Goal: Information Seeking & Learning: Find specific page/section

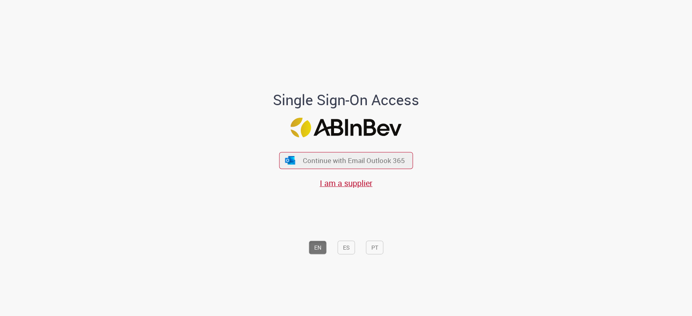
click at [313, 152] on div "Continue with Email Outlook 365 I am a supplier" at bounding box center [346, 166] width 134 height 45
click at [314, 159] on span "Continue with Email Outlook 365" at bounding box center [353, 160] width 104 height 9
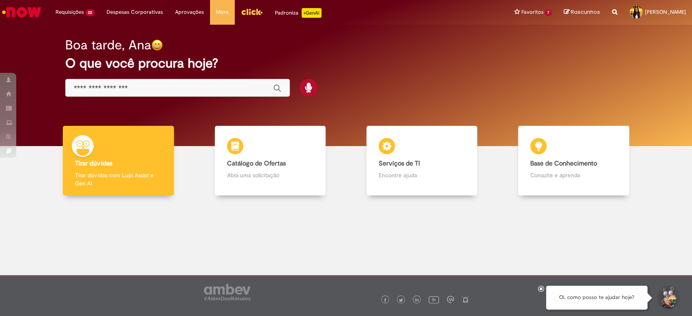
click at [116, 81] on div "Global" at bounding box center [177, 88] width 224 height 18
click at [114, 85] on input "Basta digitar aqui" at bounding box center [169, 88] width 191 height 9
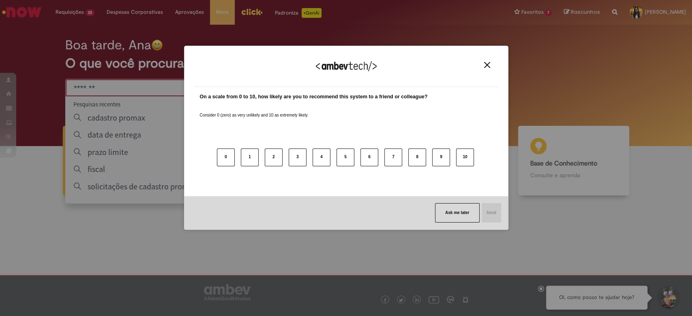
type input "*******"
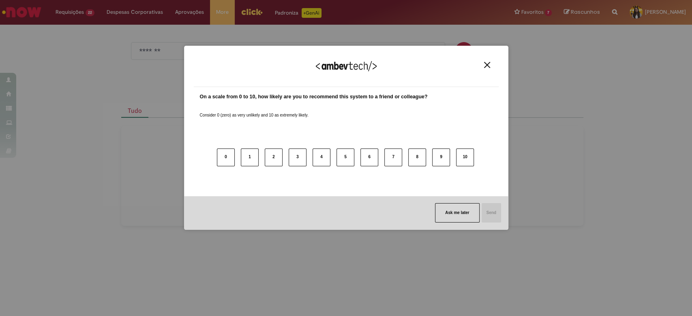
click at [486, 62] on img "Close" at bounding box center [487, 65] width 6 height 6
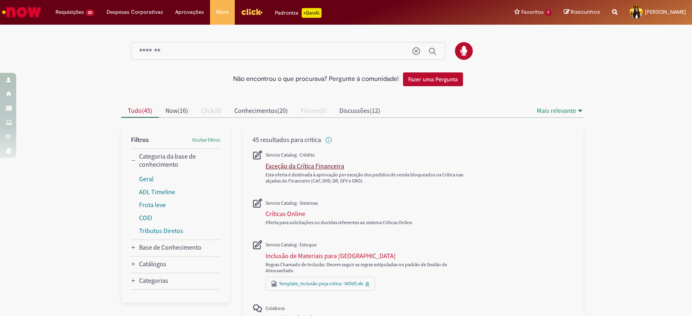
click at [307, 165] on div "Exceção da Crítica Financeira" at bounding box center [304, 166] width 79 height 8
